Goal: Transaction & Acquisition: Purchase product/service

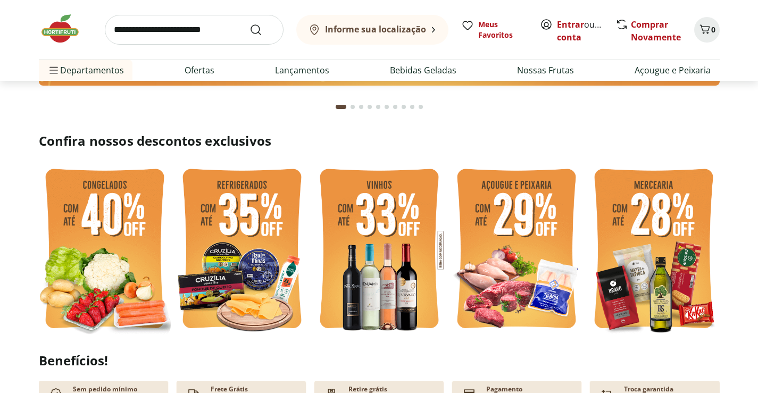
scroll to position [213, 0]
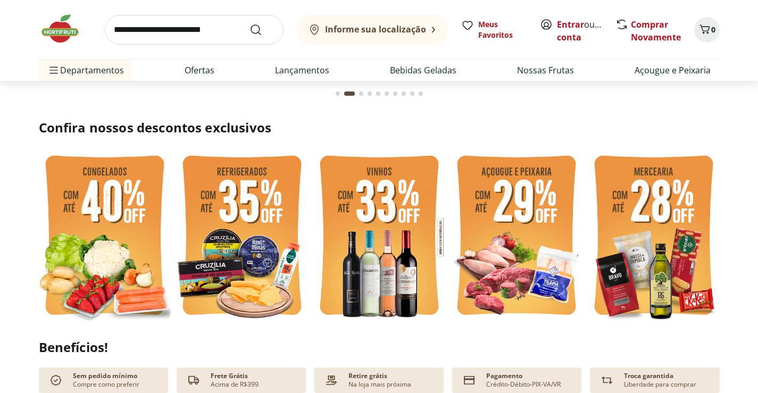
click at [534, 242] on img at bounding box center [516, 237] width 132 height 176
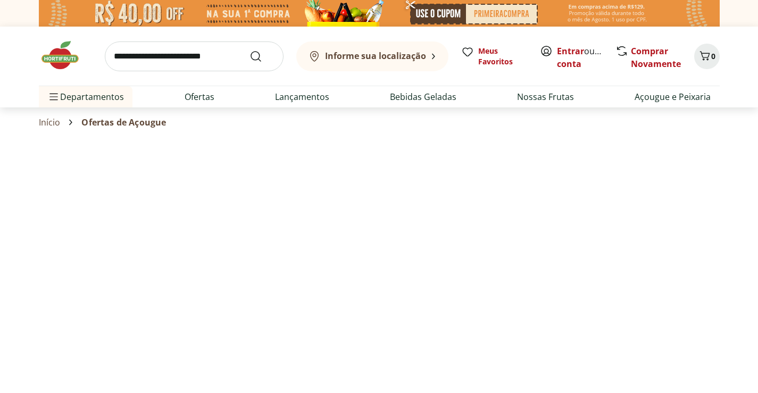
select select "**********"
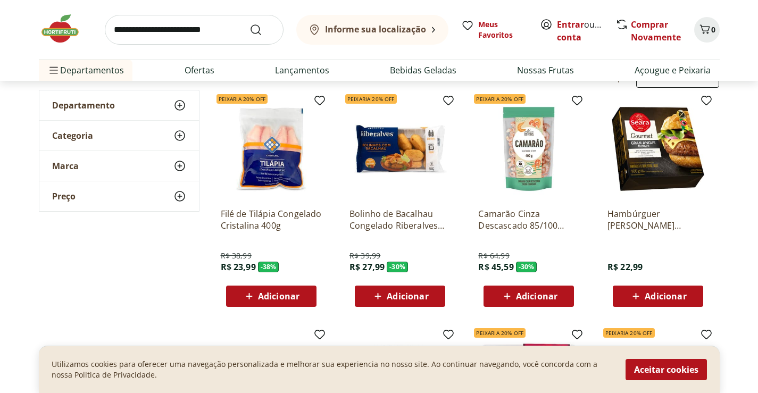
scroll to position [106, 0]
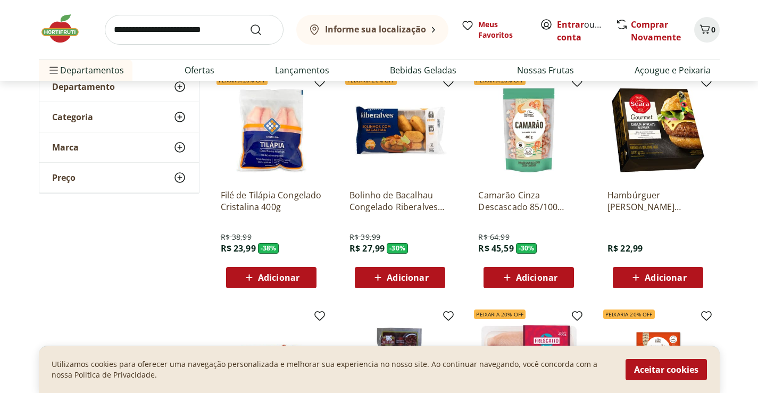
click at [272, 133] on img at bounding box center [271, 130] width 101 height 101
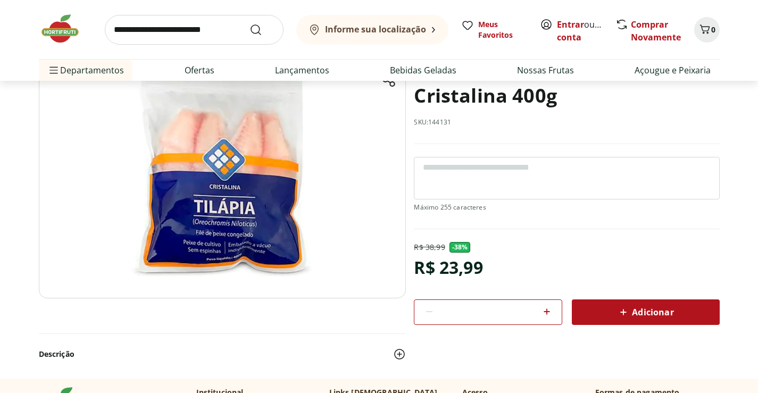
scroll to position [106, 0]
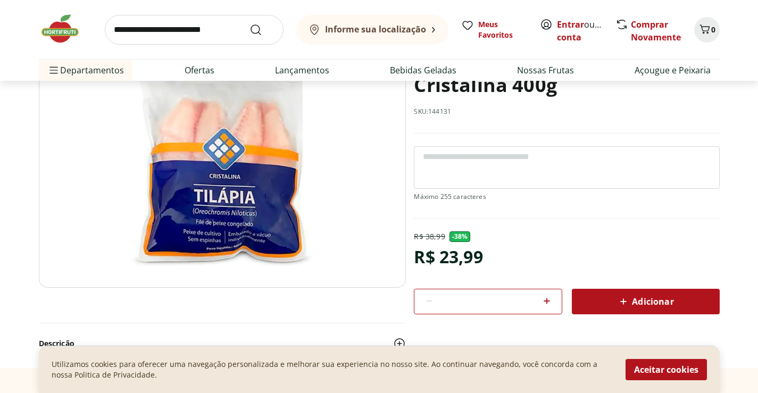
click at [550, 302] on icon at bounding box center [546, 301] width 13 height 13
click at [549, 301] on icon at bounding box center [546, 301] width 6 height 6
type input "*"
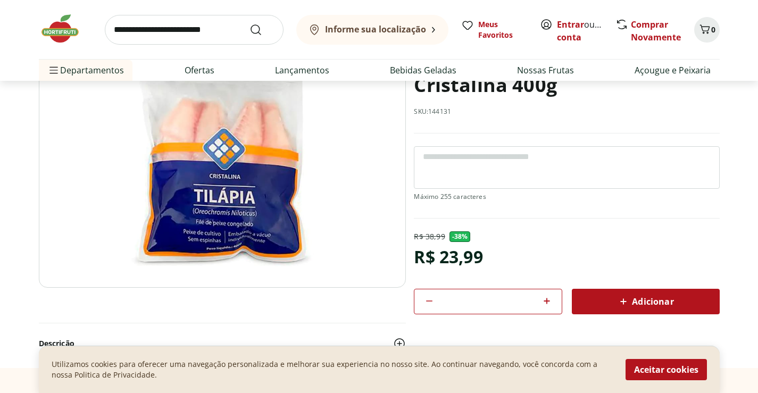
click at [607, 308] on div "Adicionar" at bounding box center [645, 301] width 131 height 19
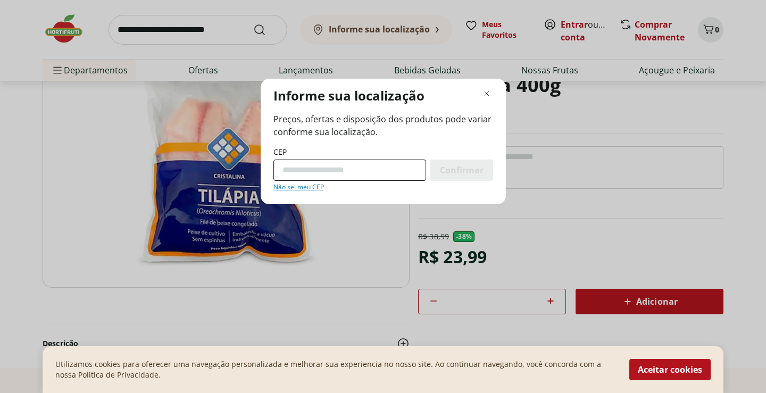
click at [359, 170] on input "CEP" at bounding box center [349, 169] width 153 height 21
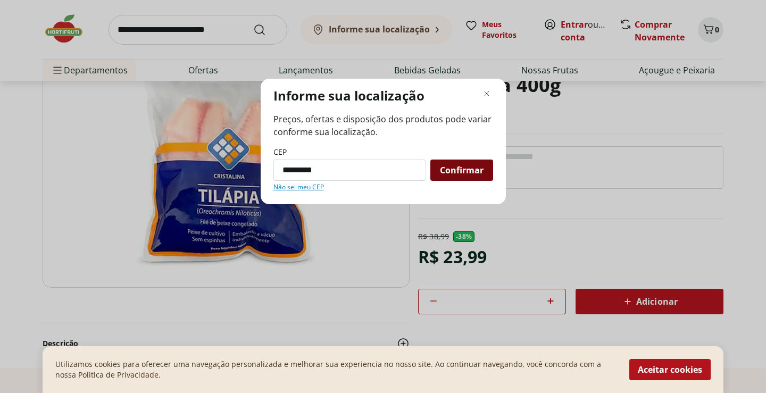
type input "*********"
click at [474, 172] on span "Confirmar" at bounding box center [462, 170] width 44 height 9
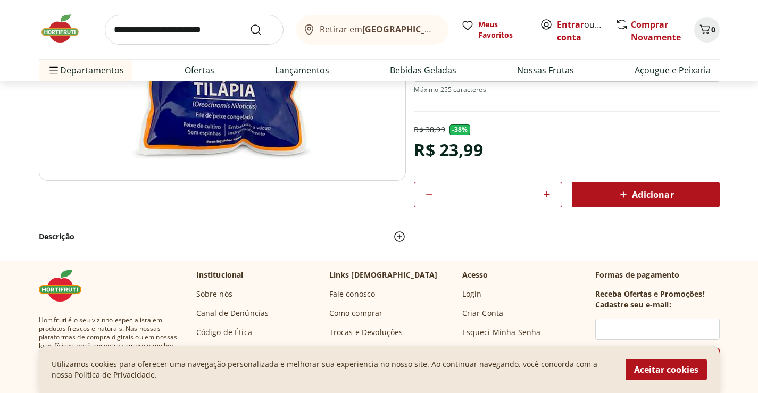
scroll to position [213, 0]
click at [659, 371] on button "Aceitar cookies" at bounding box center [665, 369] width 81 height 21
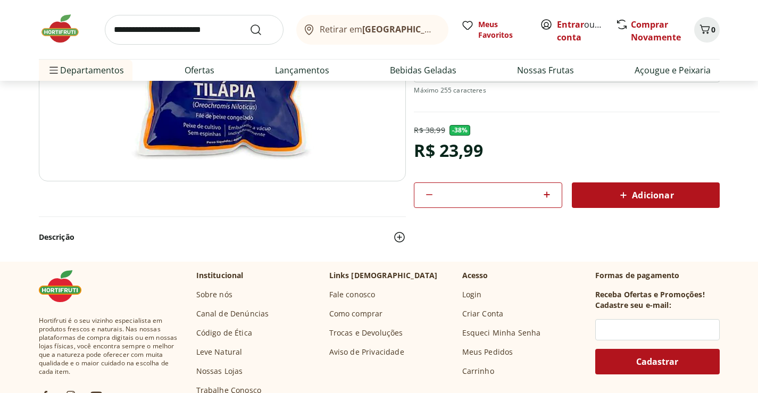
click at [604, 199] on div "Adicionar" at bounding box center [645, 195] width 131 height 19
click at [710, 37] on div "5" at bounding box center [706, 29] width 9 height 17
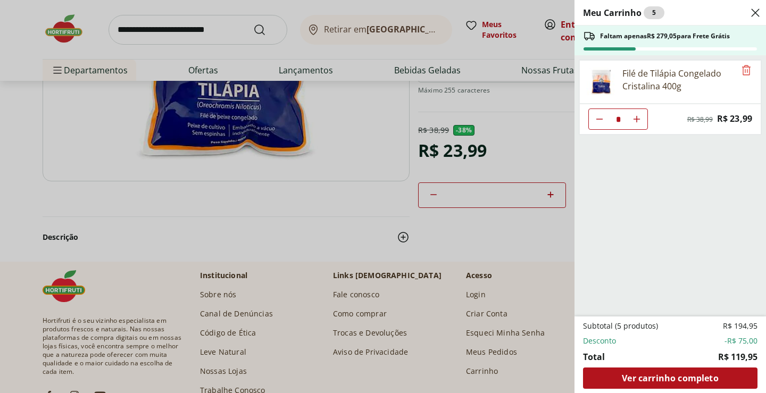
click at [755, 10] on icon "Close" at bounding box center [755, 12] width 13 height 13
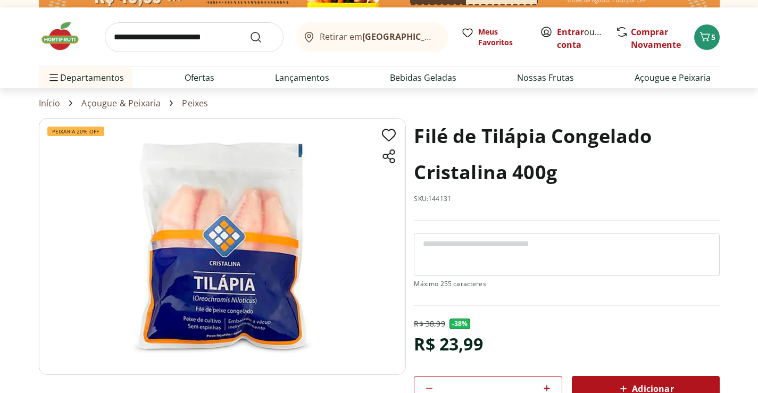
scroll to position [0, 0]
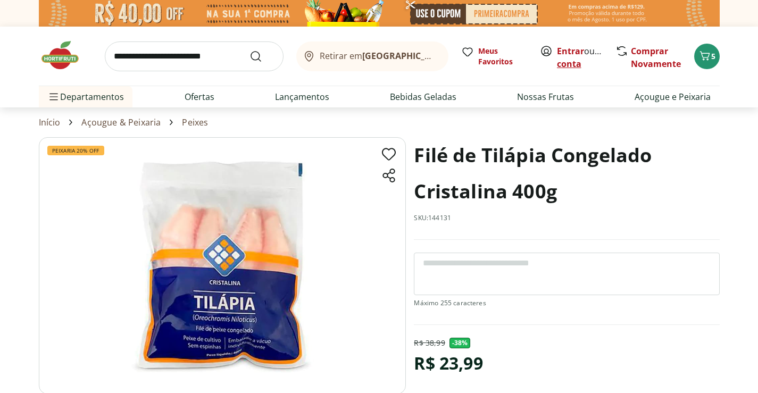
click at [579, 64] on link "Criar conta" at bounding box center [586, 57] width 58 height 24
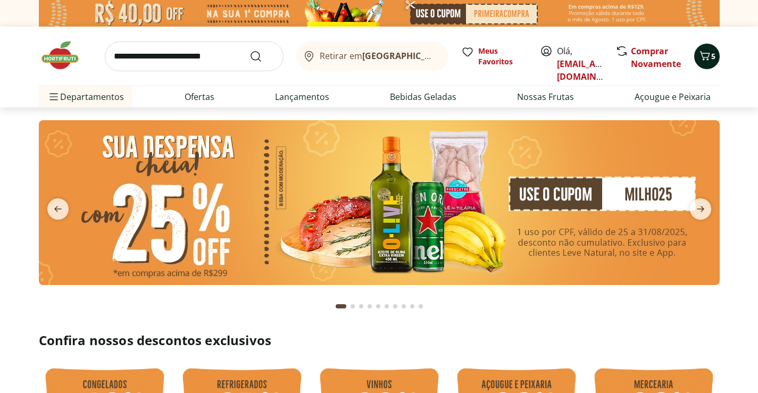
click at [698, 63] on button "5" at bounding box center [707, 57] width 26 height 26
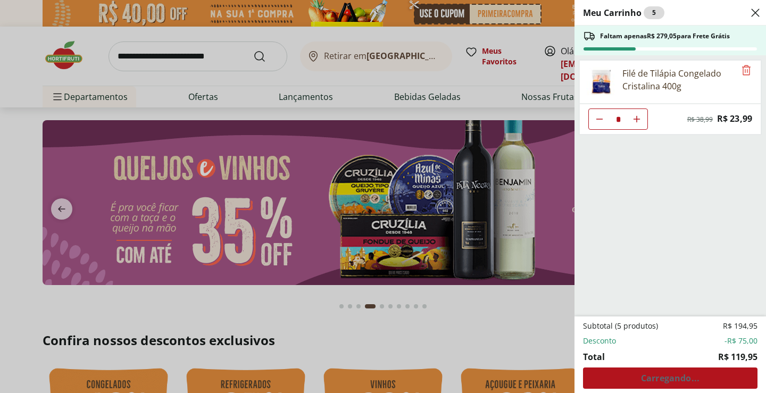
click at [683, 382] on div "Subtotal (5 produtos) R$ 194,95 Desconto -R$ 75,00 Total R$ 119,95 Carregando..." at bounding box center [670, 355] width 174 height 68
click at [755, 11] on icon "Close" at bounding box center [755, 12] width 13 height 13
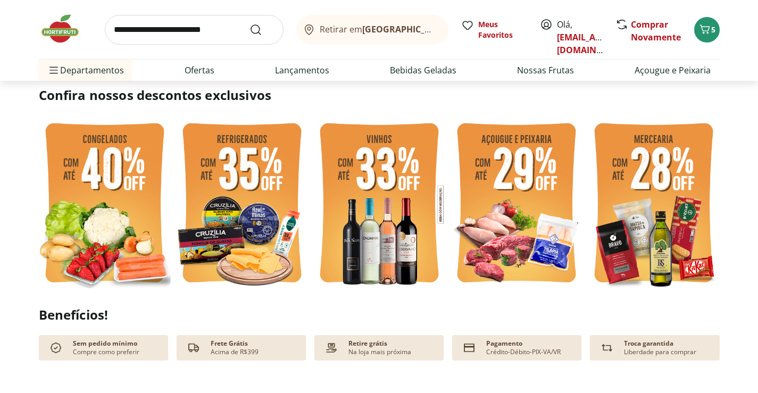
scroll to position [266, 0]
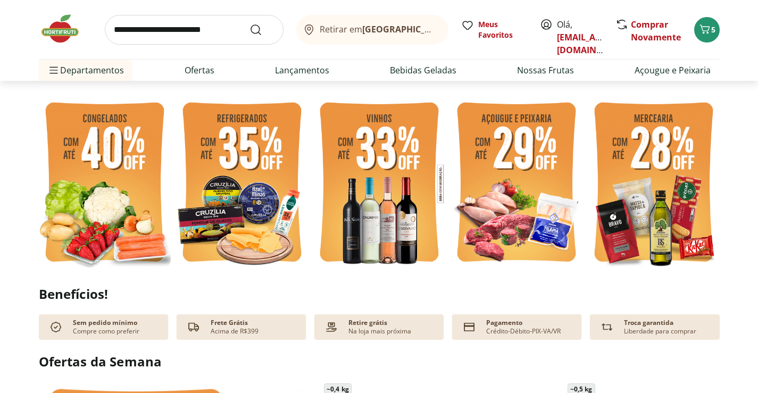
click at [386, 173] on img at bounding box center [379, 184] width 132 height 176
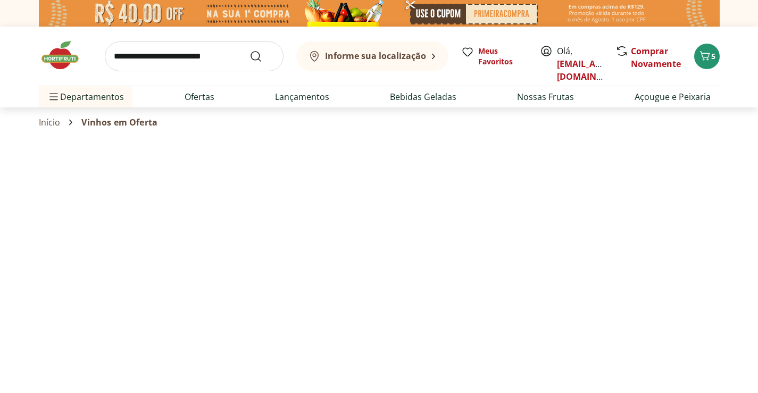
select select "**********"
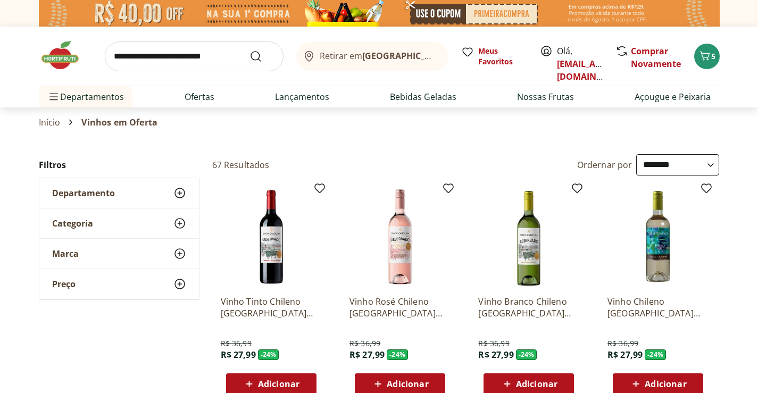
click at [70, 52] on img at bounding box center [65, 55] width 53 height 32
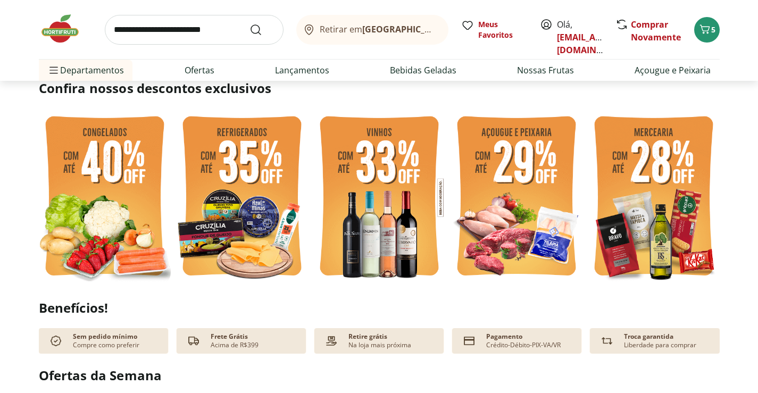
scroll to position [266, 0]
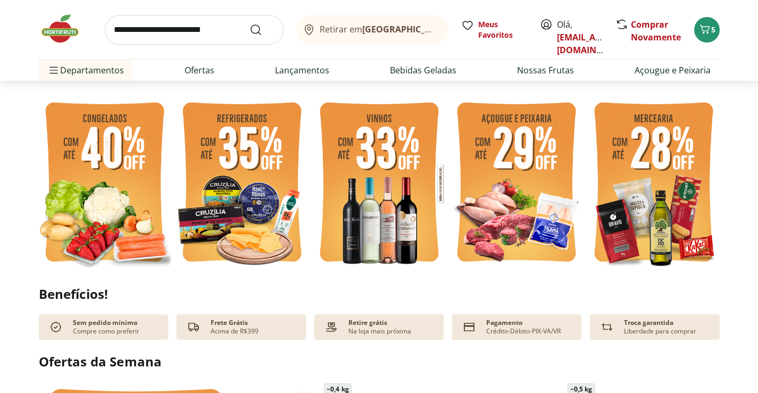
type input "*"
click at [519, 179] on img at bounding box center [516, 184] width 132 height 176
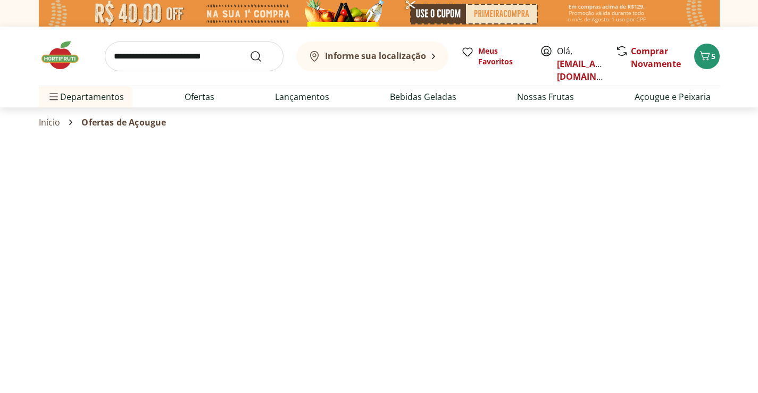
select select "**********"
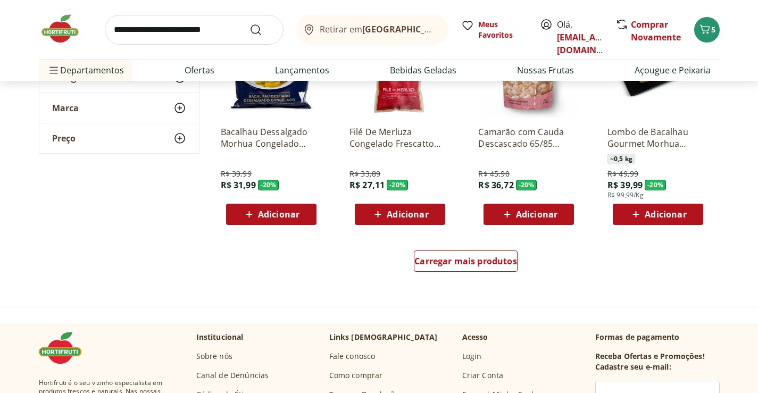
scroll to position [638, 0]
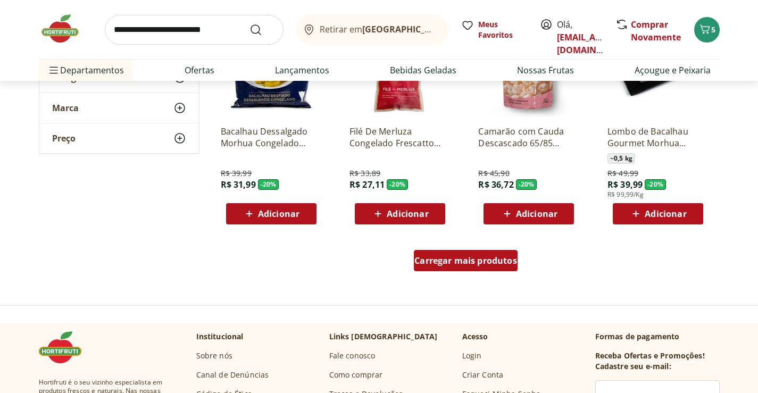
click at [452, 257] on span "Carregar mais produtos" at bounding box center [465, 260] width 103 height 9
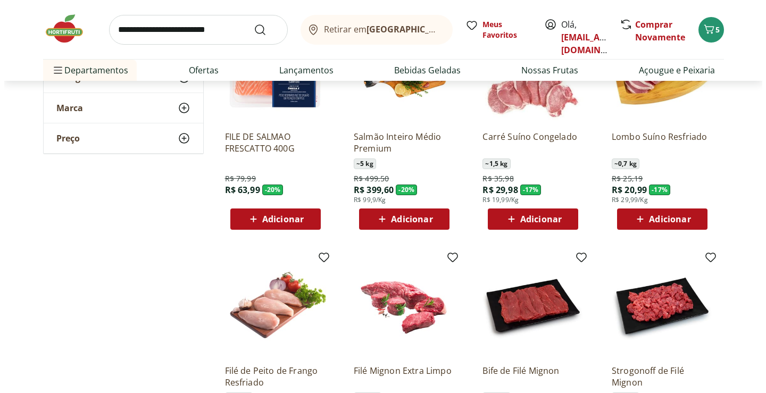
scroll to position [851, 0]
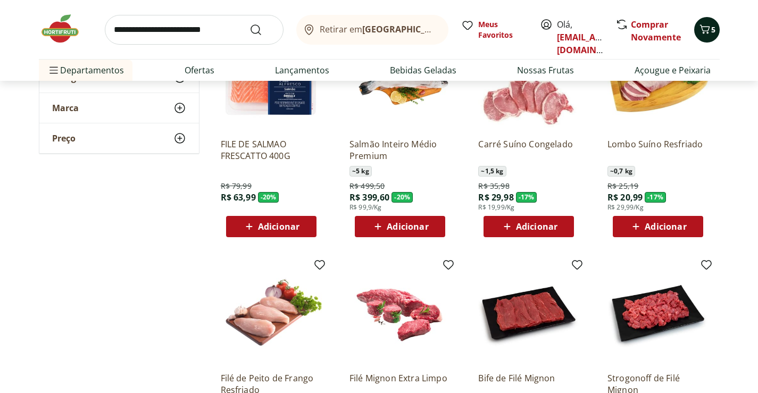
click at [705, 28] on icon "Carrinho" at bounding box center [704, 29] width 13 height 13
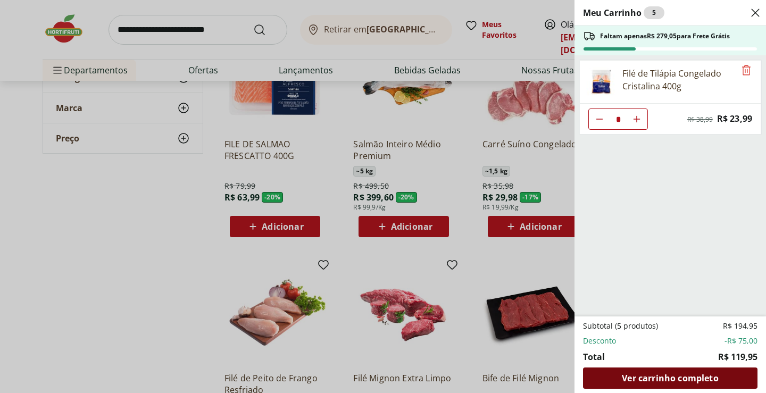
click at [665, 379] on span "Ver carrinho completo" at bounding box center [670, 378] width 96 height 9
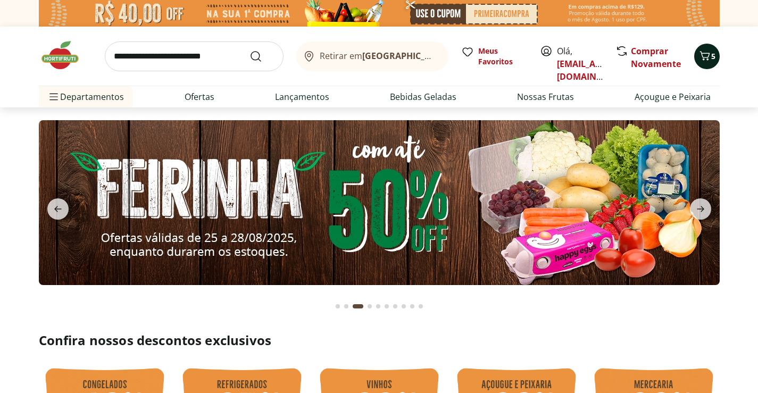
click at [707, 62] on span "Carrinho" at bounding box center [704, 56] width 13 height 14
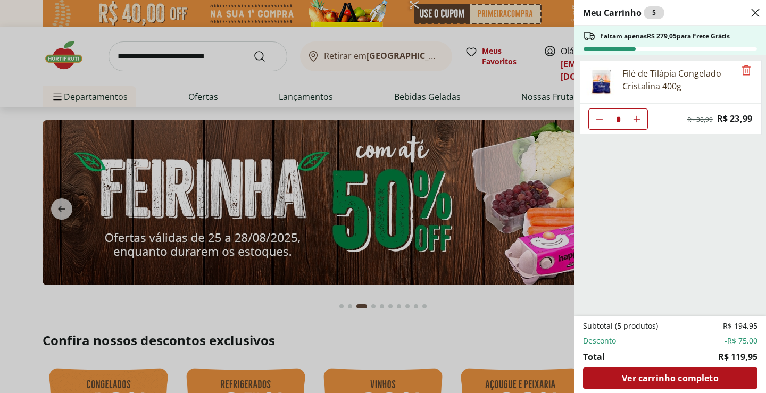
click at [757, 14] on use "Close" at bounding box center [755, 12] width 13 height 13
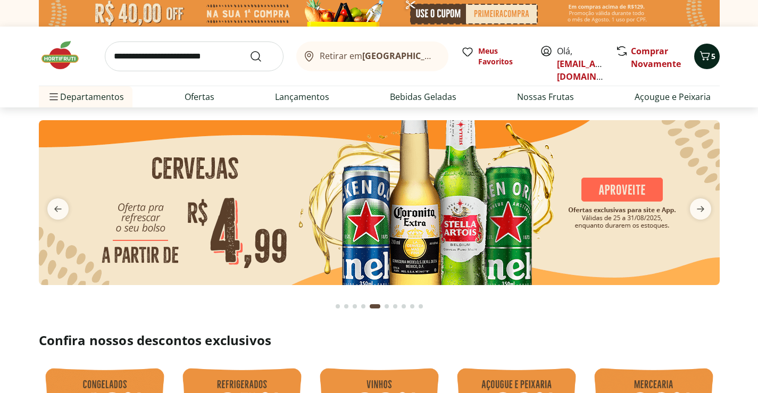
click at [713, 62] on button "5" at bounding box center [707, 57] width 26 height 26
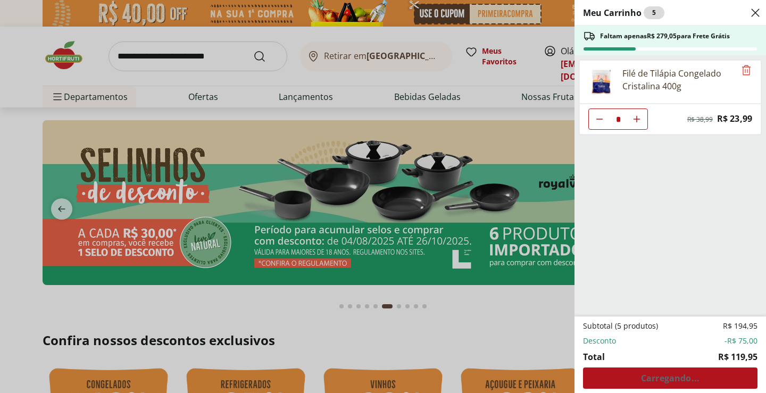
click at [653, 370] on div "Subtotal (5 produtos) R$ 194,95 Desconto -R$ 75,00 Total R$ 119,95 Carregando..." at bounding box center [670, 355] width 174 height 68
click at [653, 371] on div "Subtotal (5 produtos) R$ 194,95 Desconto -R$ 75,00 Total R$ 119,95 Carregando..." at bounding box center [670, 355] width 174 height 68
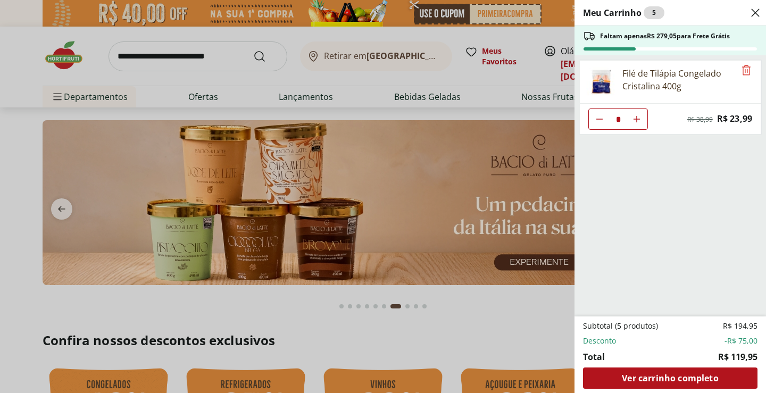
click at [755, 11] on icon "Close" at bounding box center [755, 12] width 13 height 13
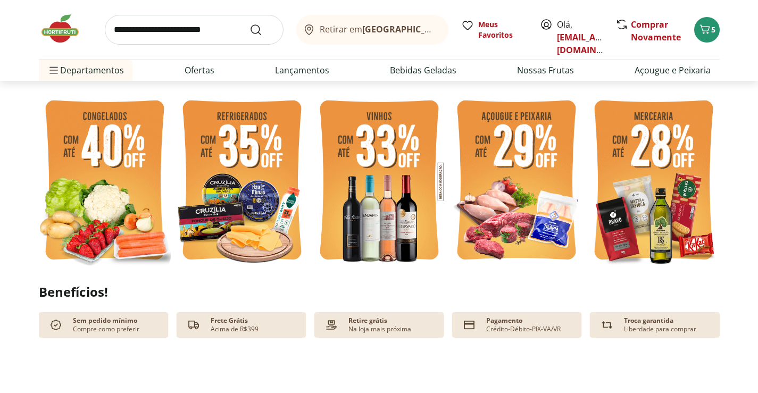
scroll to position [319, 0]
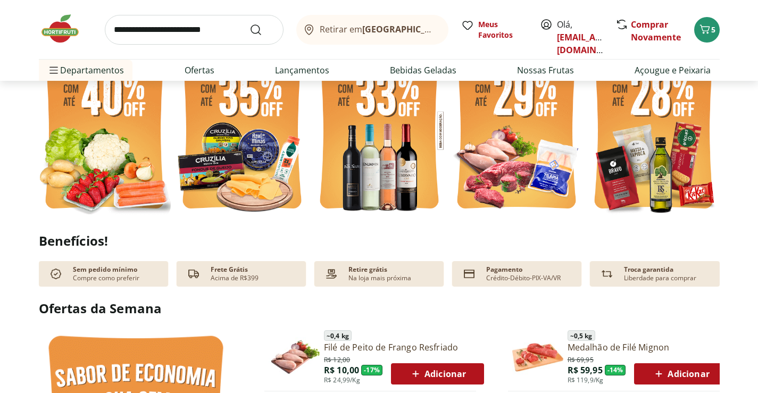
click at [533, 106] on img at bounding box center [516, 131] width 132 height 176
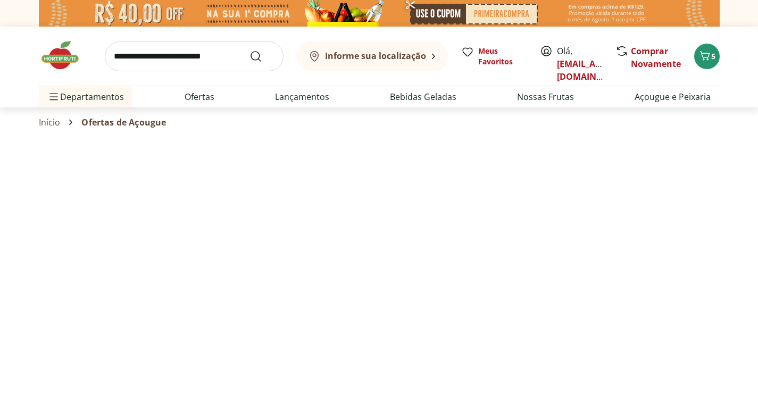
select select "**********"
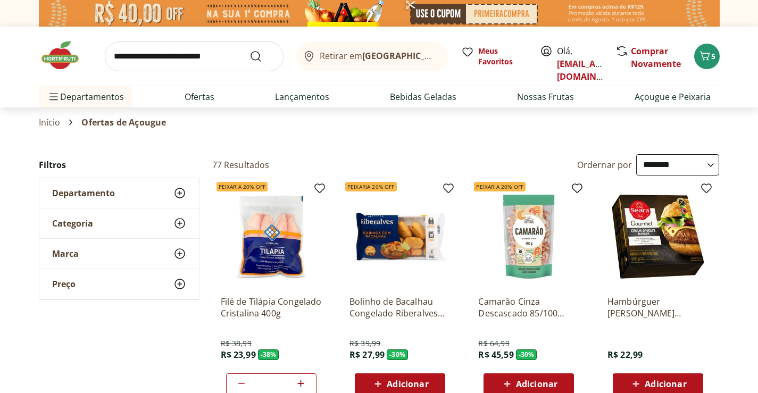
click at [71, 59] on img at bounding box center [65, 55] width 53 height 32
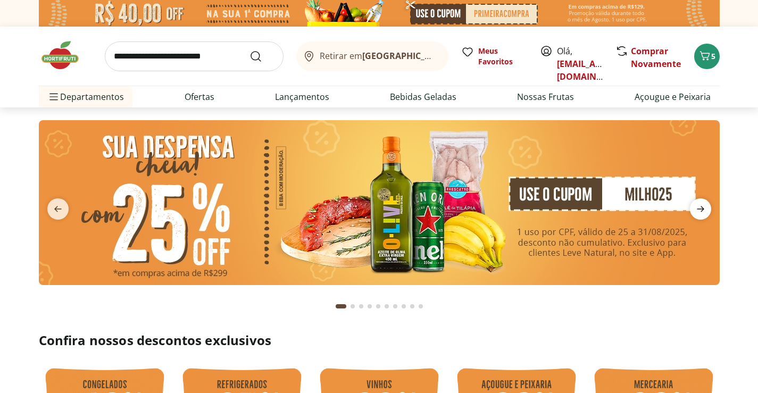
type input "*"
click at [704, 208] on icon "next" at bounding box center [700, 209] width 13 height 13
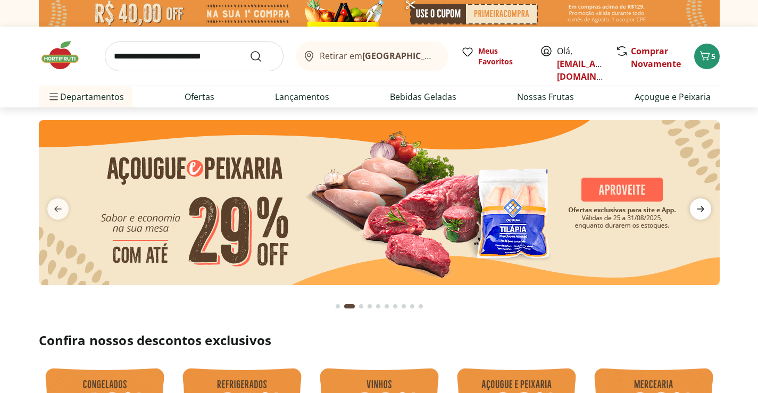
click at [704, 208] on icon "next" at bounding box center [700, 209] width 13 height 13
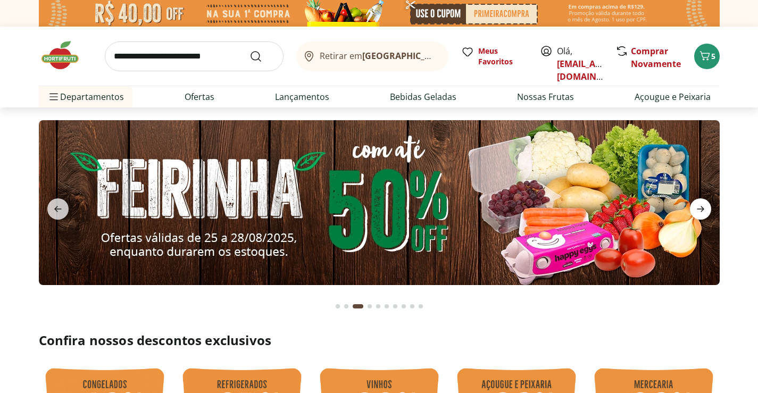
click at [704, 208] on icon "next" at bounding box center [700, 209] width 13 height 13
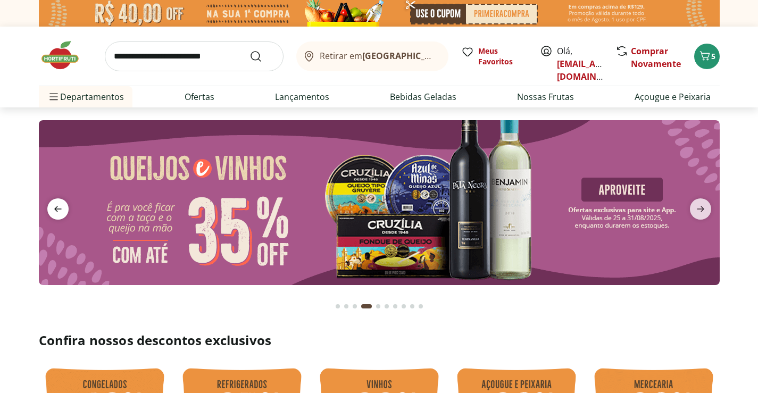
click at [54, 204] on icon "previous" at bounding box center [58, 209] width 13 height 13
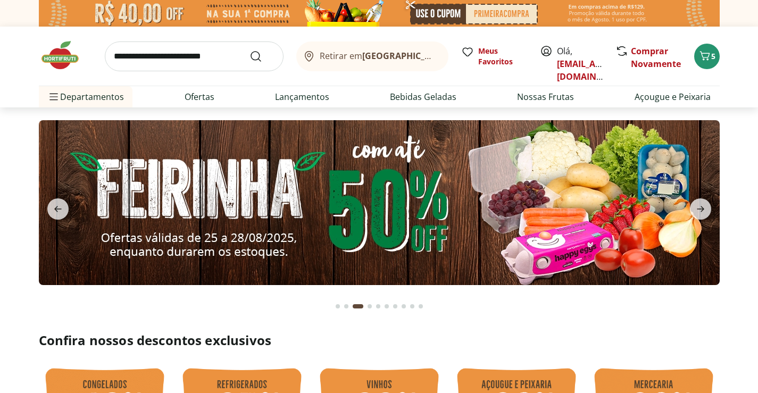
click at [310, 219] on img at bounding box center [379, 202] width 681 height 165
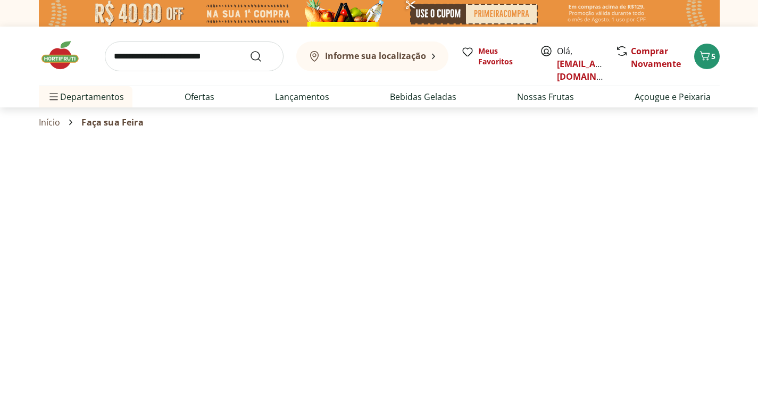
select select "**********"
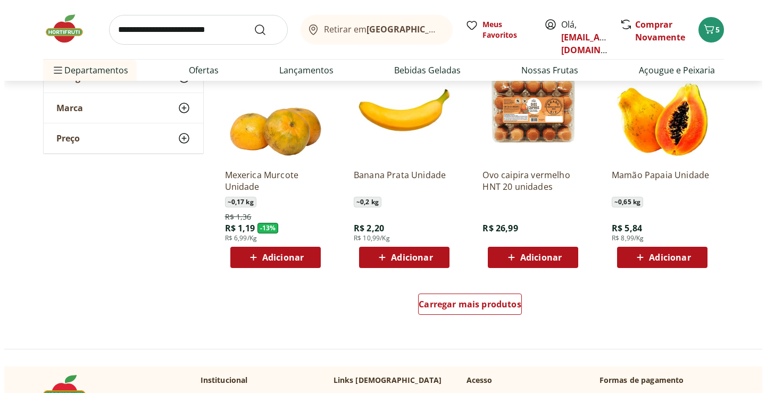
scroll to position [425, 0]
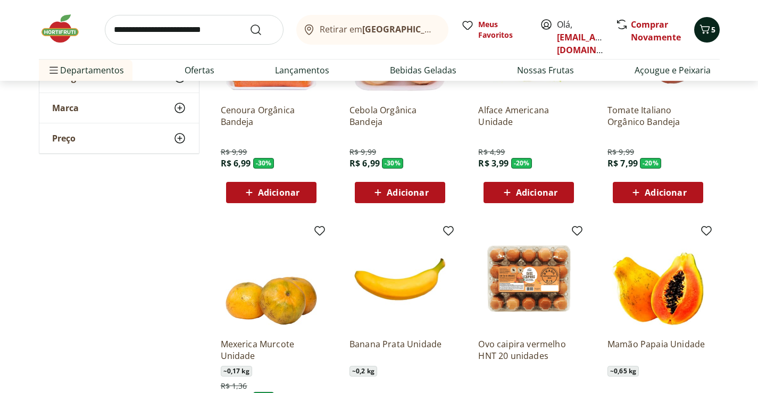
click at [709, 32] on icon "Carrinho" at bounding box center [704, 29] width 13 height 13
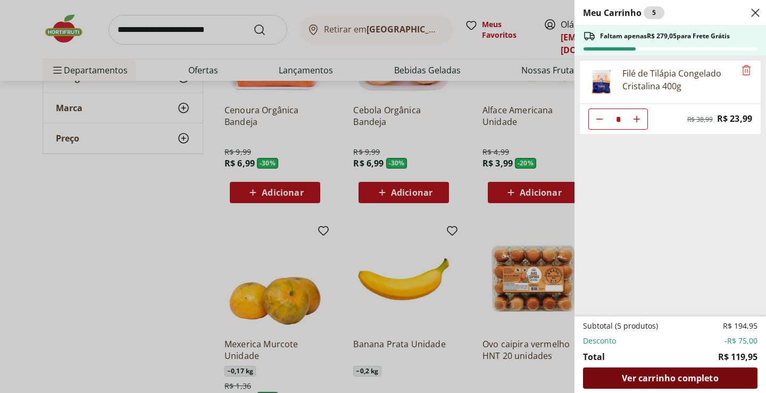
click at [674, 381] on span "Ver carrinho completo" at bounding box center [670, 378] width 96 height 9
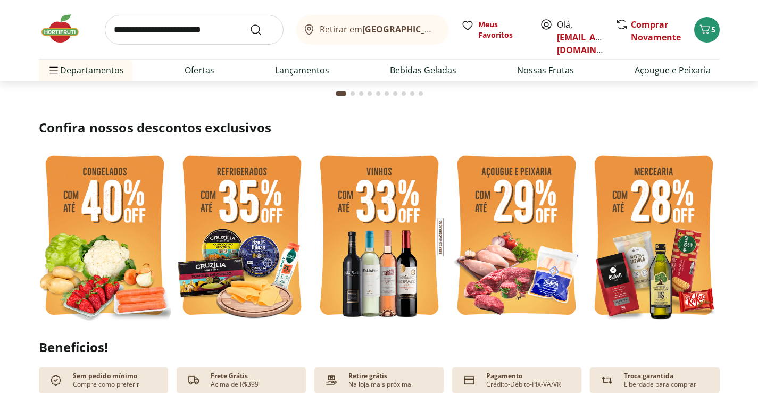
scroll to position [159, 0]
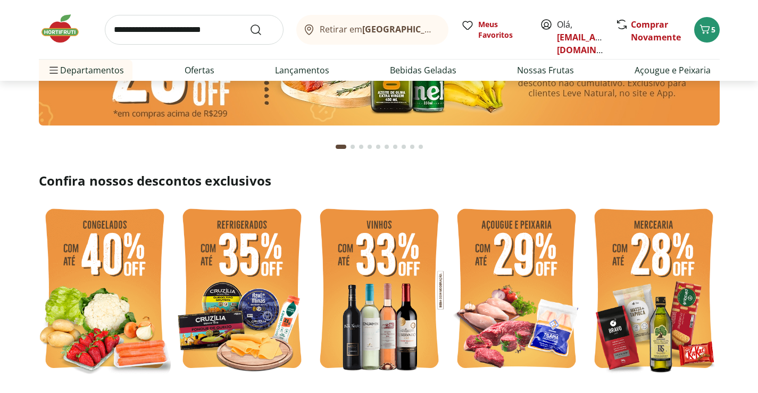
click at [511, 234] on img at bounding box center [516, 290] width 132 height 176
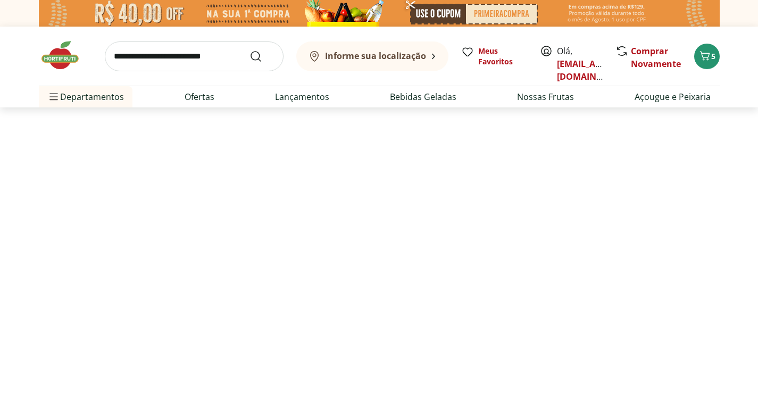
select select "**********"
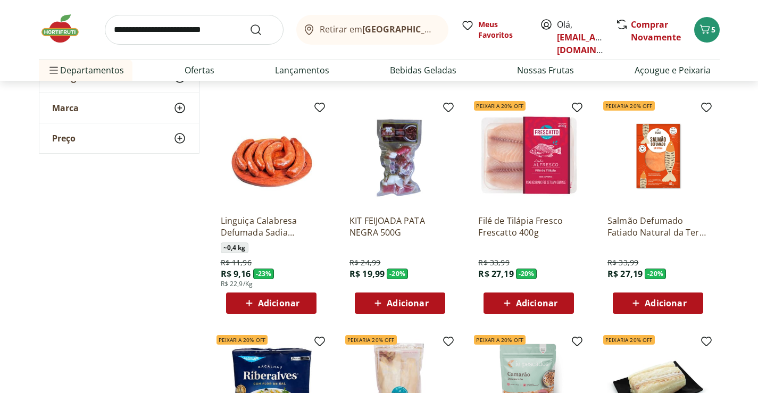
scroll to position [319, 0]
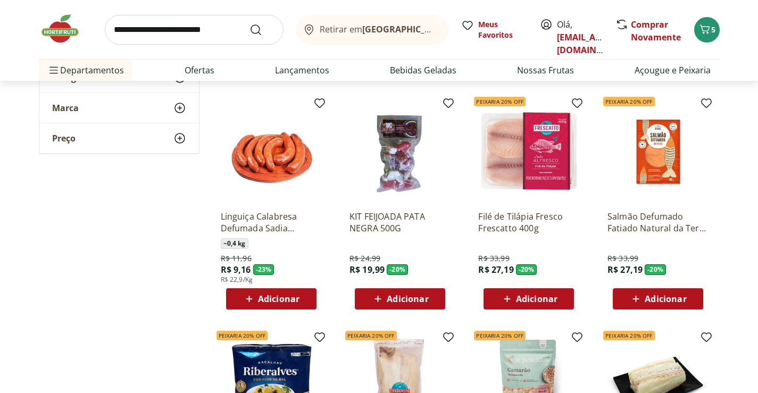
click at [527, 295] on span "Adicionar" at bounding box center [536, 299] width 41 height 9
click at [712, 35] on button "5" at bounding box center [707, 30] width 26 height 26
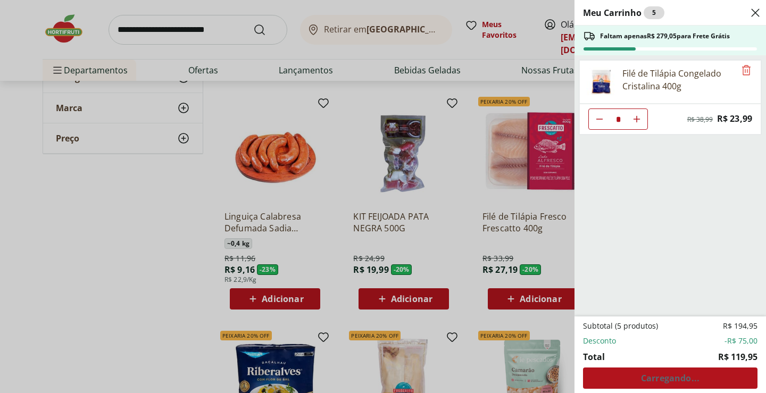
click at [105, 266] on div "Meu Carrinho 5 Faltam apenas R$ 279,05 para Frete Grátis Filé de Tilápia Congel…" at bounding box center [383, 196] width 766 height 393
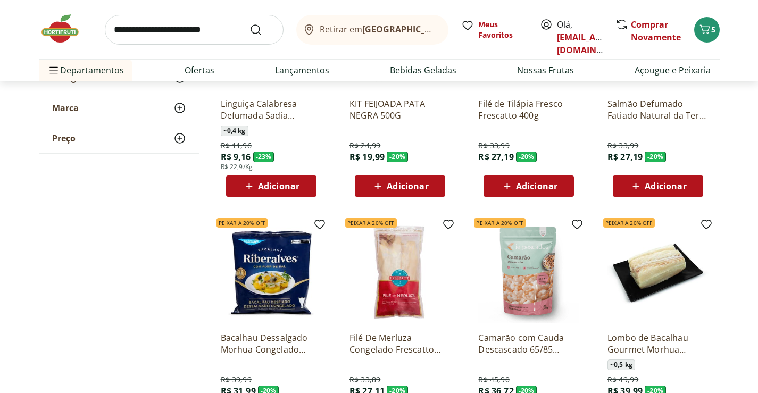
scroll to position [233, 0]
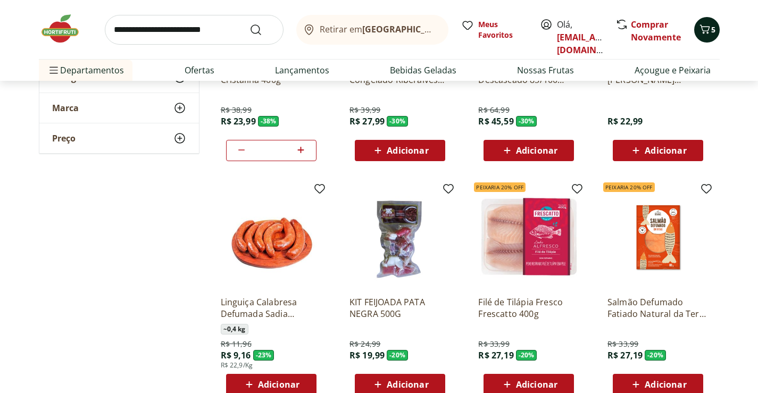
click at [699, 30] on icon "Carrinho" at bounding box center [704, 29] width 13 height 13
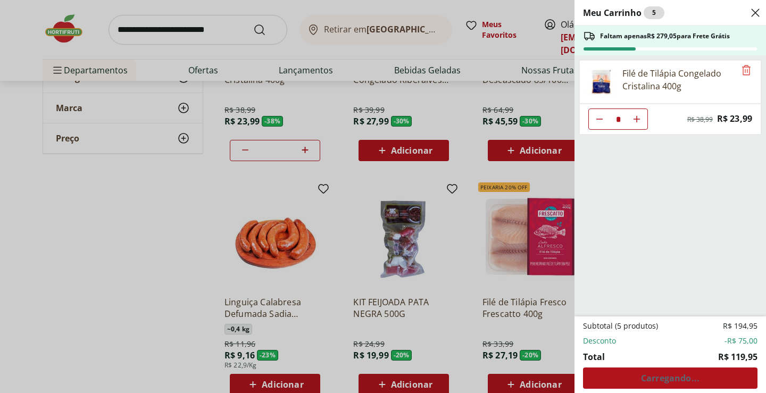
click at [755, 13] on use "Close" at bounding box center [755, 12] width 13 height 13
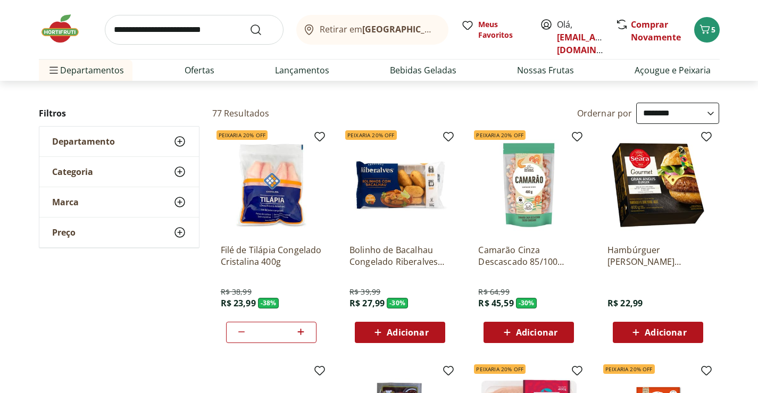
scroll to position [0, 0]
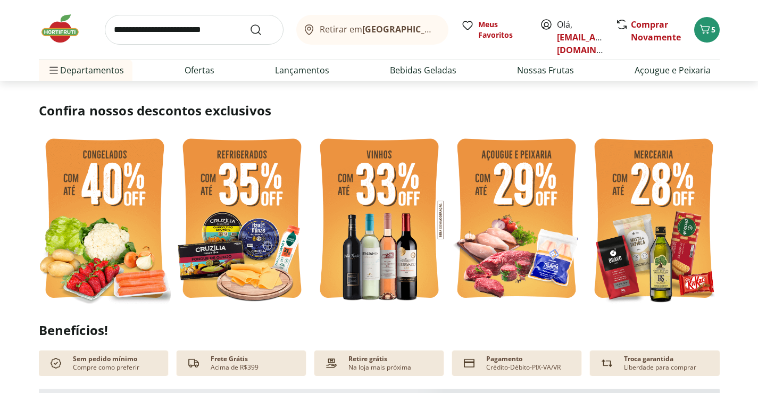
scroll to position [266, 0]
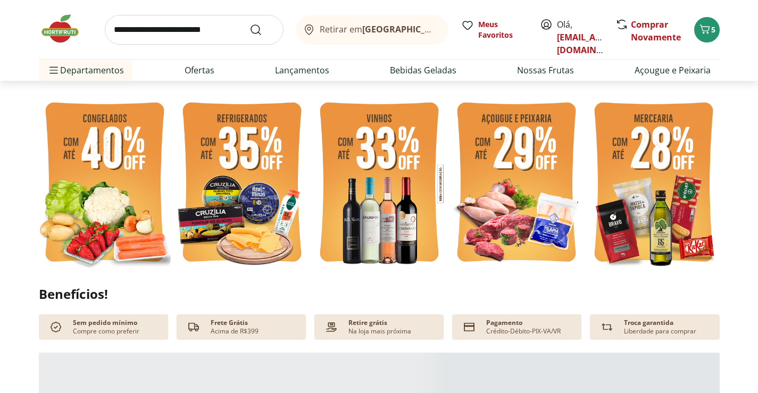
click at [511, 198] on img at bounding box center [516, 184] width 132 height 176
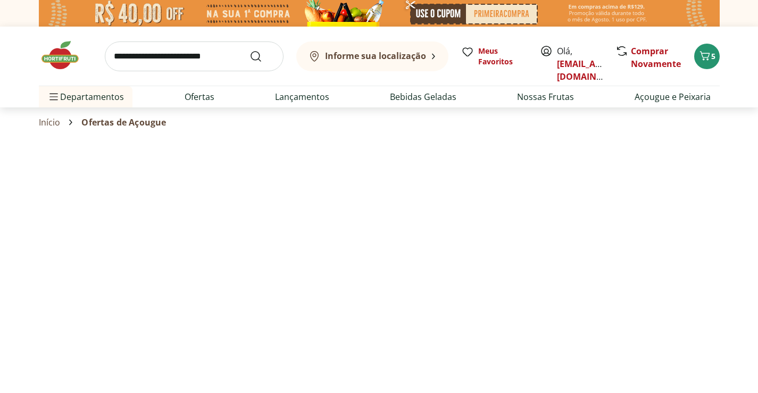
select select "**********"
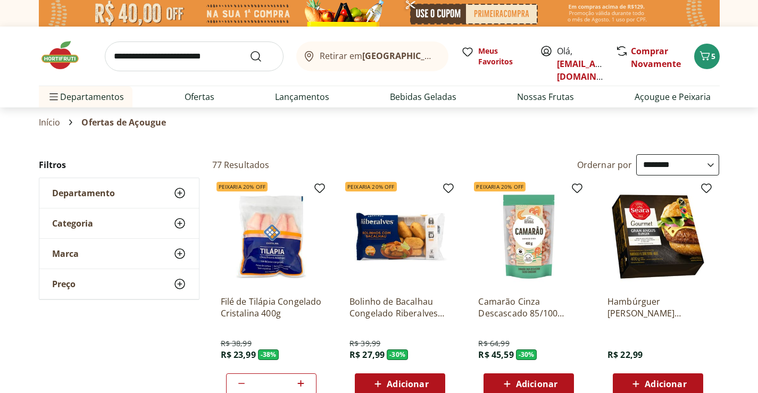
type input "*"
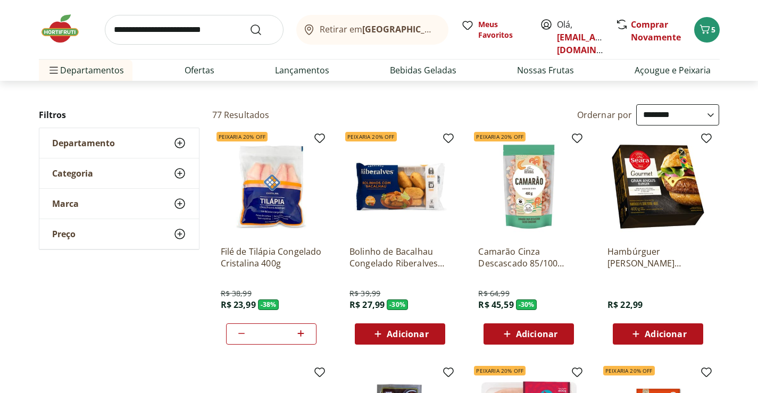
scroll to position [53, 0]
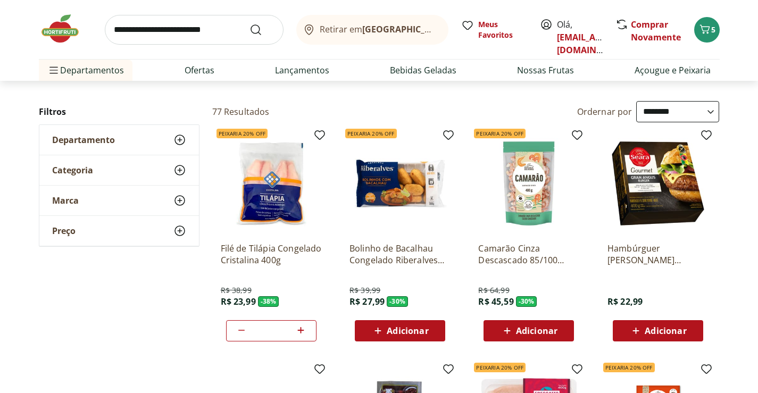
click at [502, 197] on img at bounding box center [528, 183] width 101 height 101
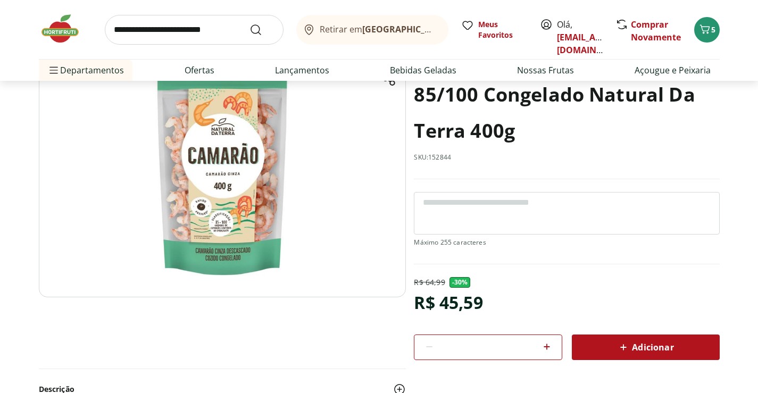
scroll to position [106, 0]
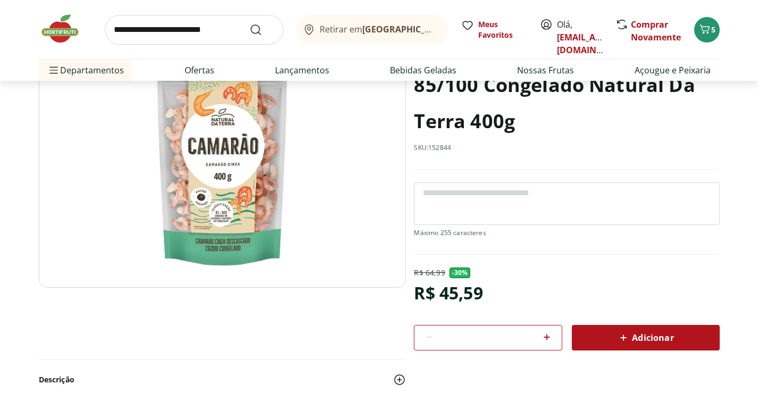
click at [549, 335] on icon at bounding box center [546, 337] width 13 height 13
click at [548, 334] on icon at bounding box center [546, 337] width 13 height 13
type input "*"
click at [619, 332] on icon at bounding box center [623, 337] width 13 height 13
click at [61, 31] on img at bounding box center [65, 29] width 53 height 32
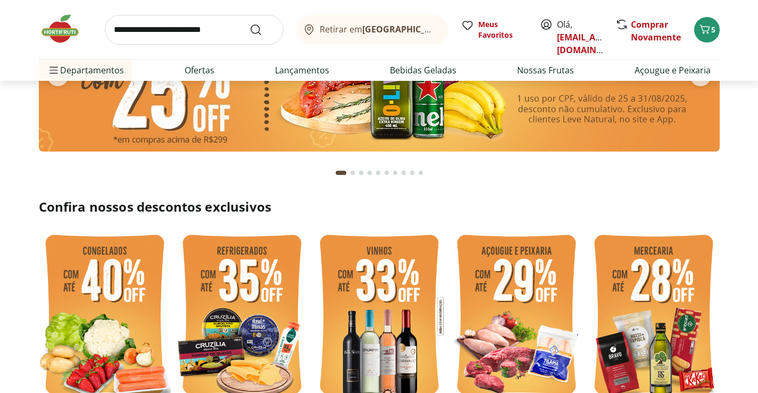
scroll to position [213, 0]
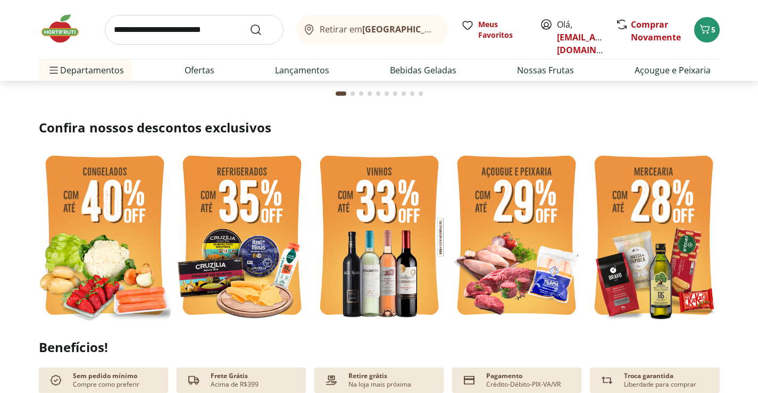
click at [515, 208] on img at bounding box center [516, 237] width 132 height 176
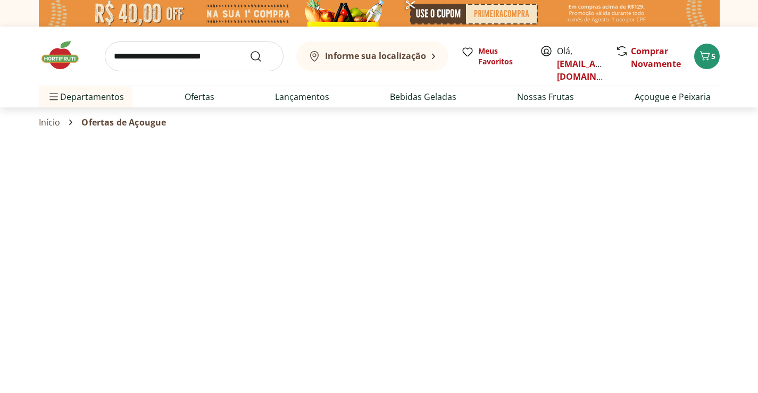
select select "**********"
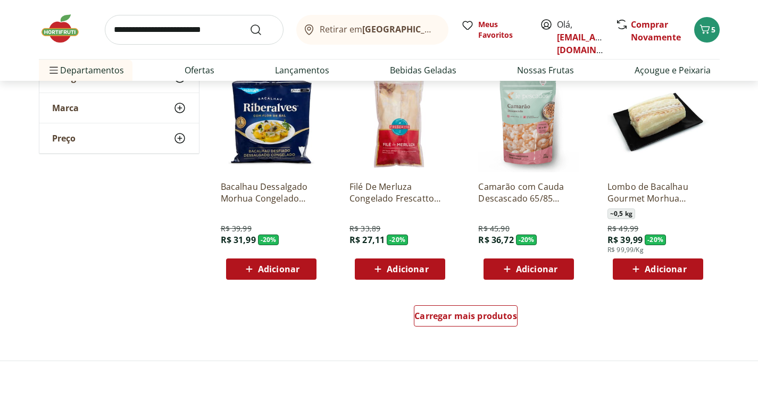
scroll to position [585, 0]
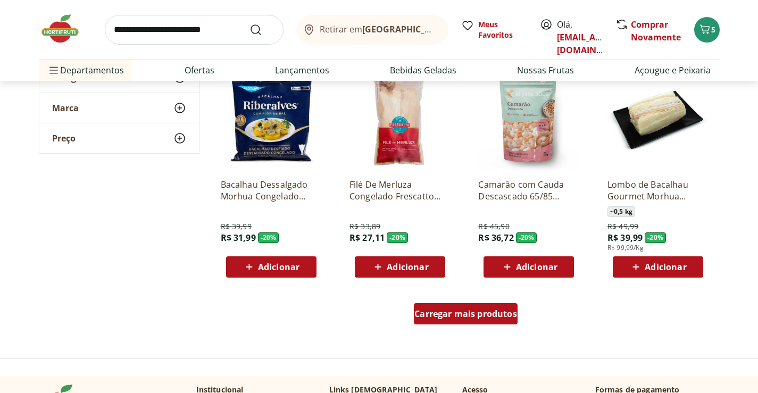
click at [483, 316] on span "Carregar mais produtos" at bounding box center [465, 313] width 103 height 9
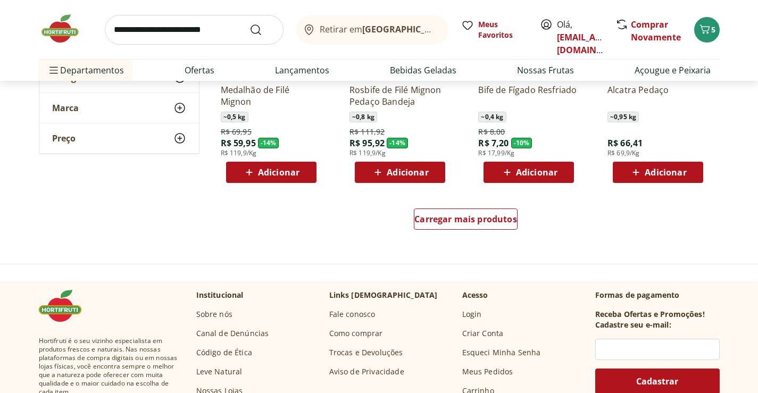
scroll to position [1382, 0]
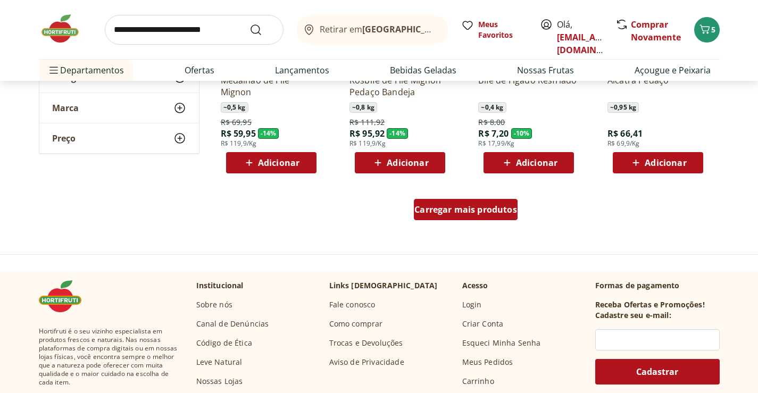
click at [471, 212] on span "Carregar mais produtos" at bounding box center [465, 209] width 103 height 9
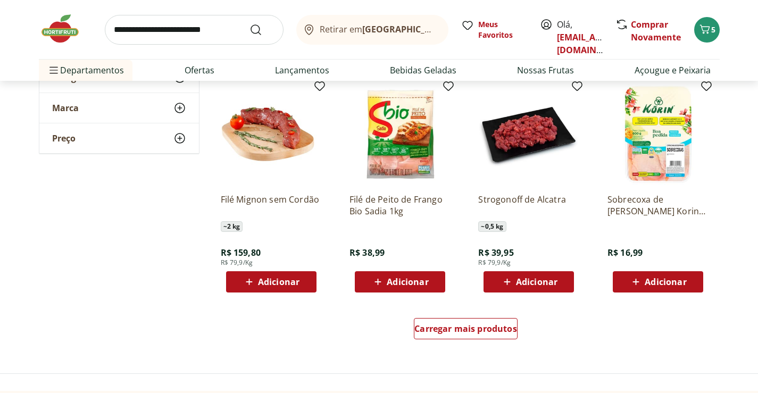
scroll to position [1967, 0]
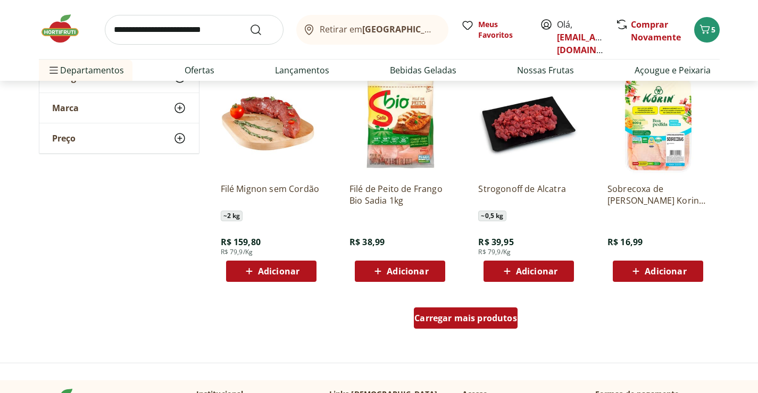
click at [502, 318] on span "Carregar mais produtos" at bounding box center [465, 318] width 103 height 9
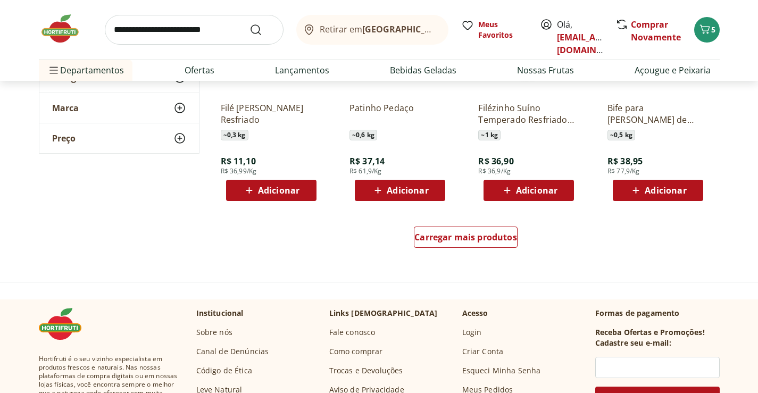
scroll to position [2765, 0]
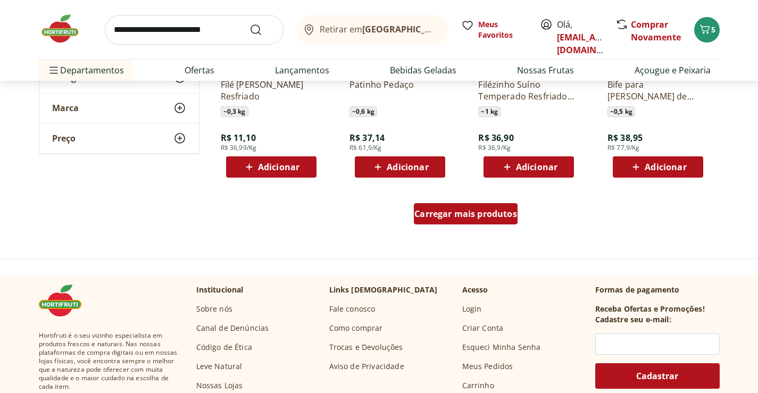
click at [483, 218] on span "Carregar mais produtos" at bounding box center [465, 213] width 103 height 9
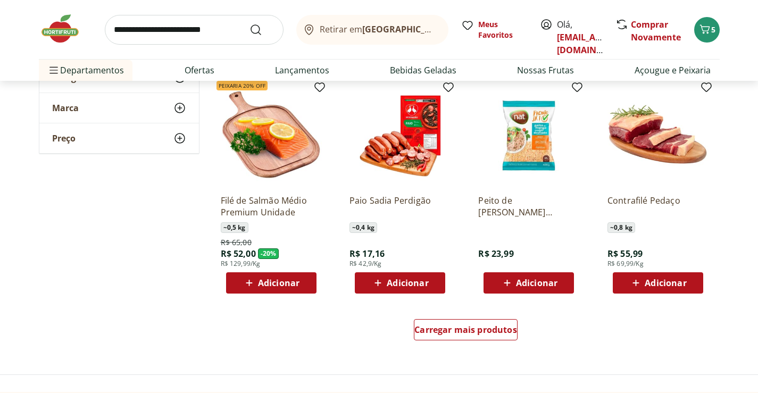
scroll to position [3349, 0]
